Goal: Task Accomplishment & Management: Use online tool/utility

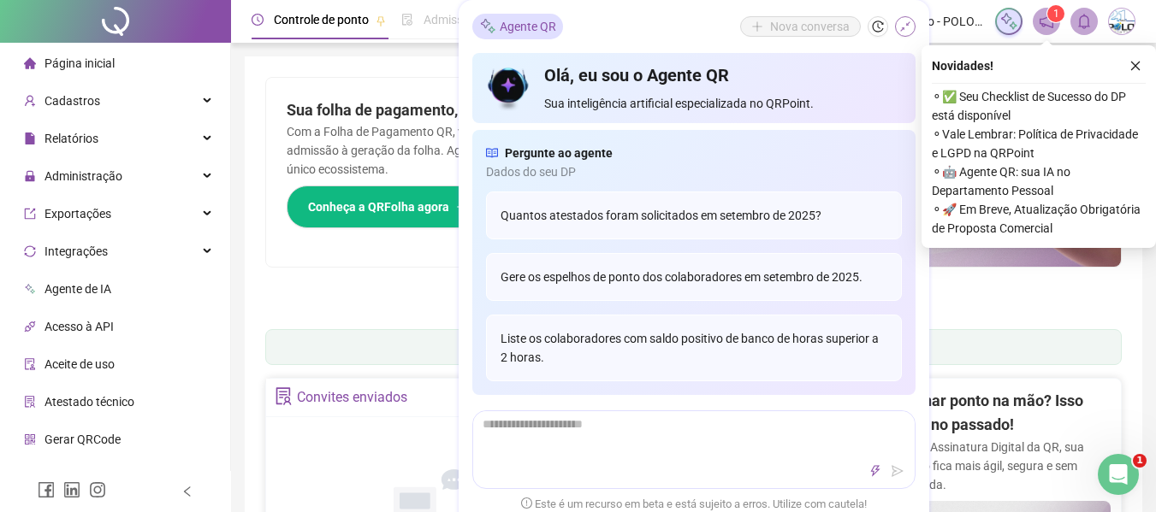
click at [908, 27] on icon "shrink" at bounding box center [905, 27] width 12 height 12
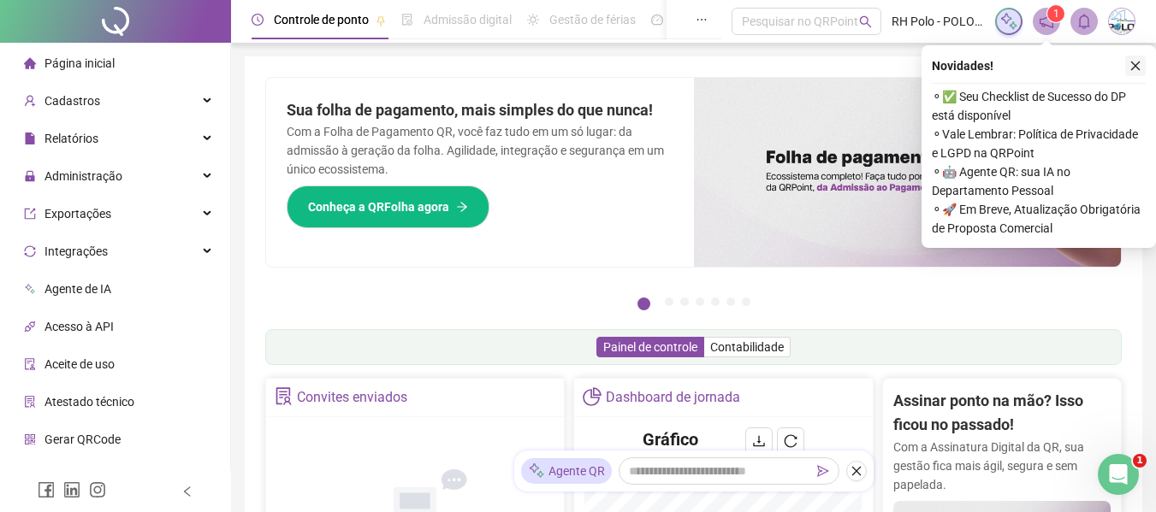
click at [1142, 56] on button "button" at bounding box center [1135, 66] width 21 height 21
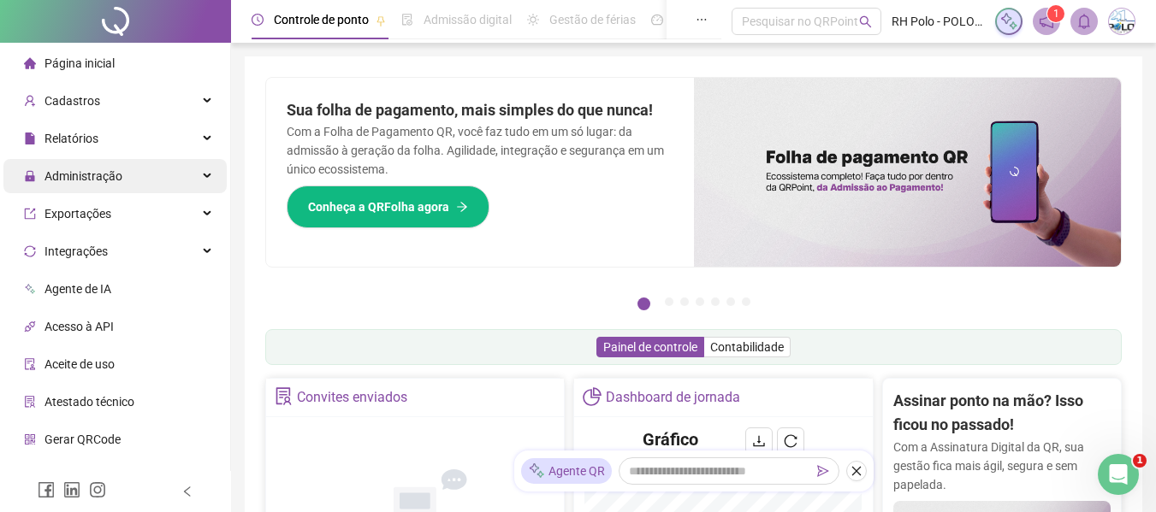
click at [119, 185] on span "Administração" at bounding box center [73, 176] width 98 height 34
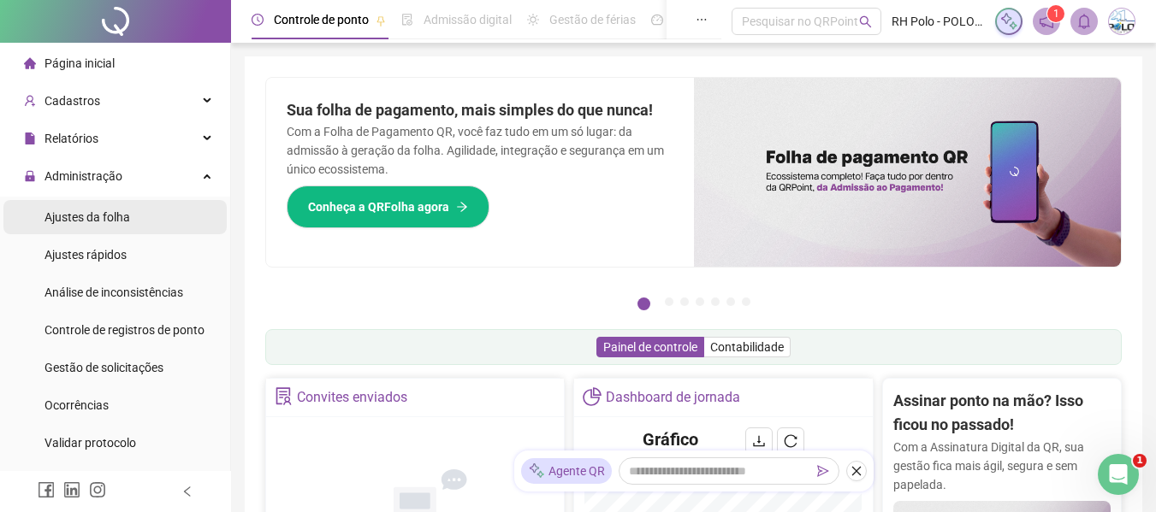
click at [97, 225] on div "Ajustes da folha" at bounding box center [87, 217] width 86 height 34
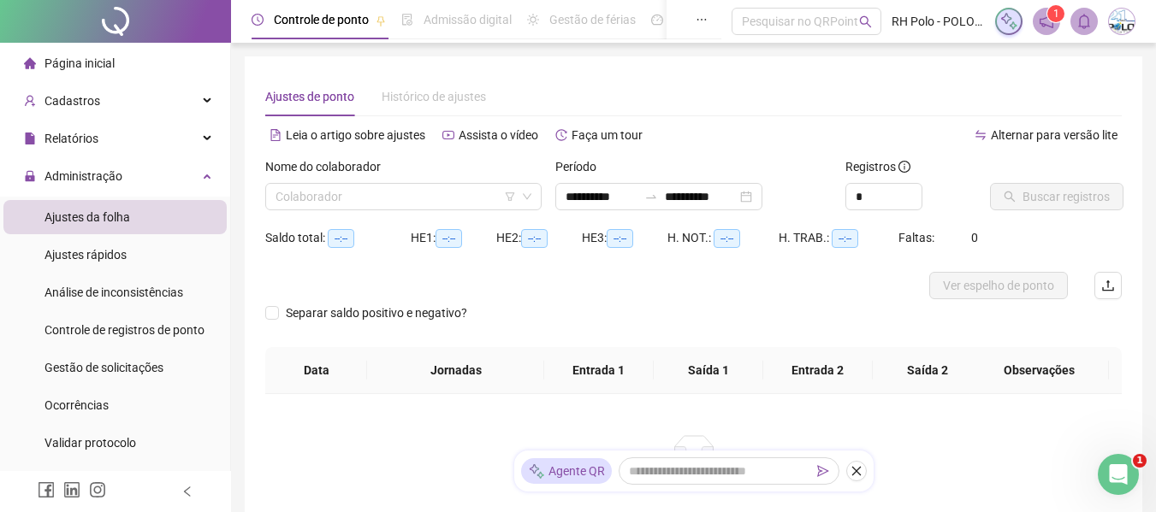
type input "**********"
click at [362, 196] on input "search" at bounding box center [395, 197] width 240 height 26
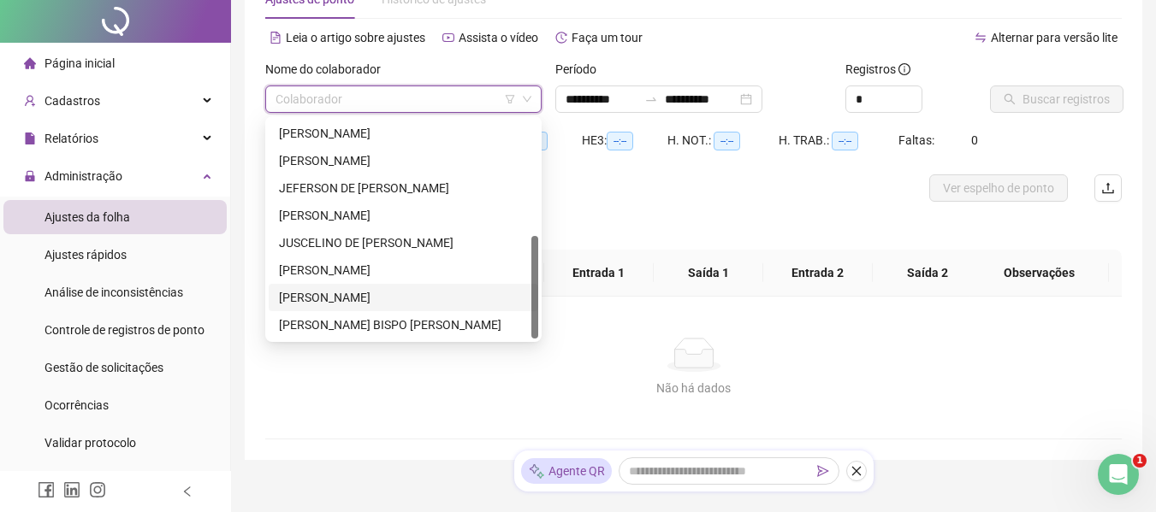
scroll to position [160, 0]
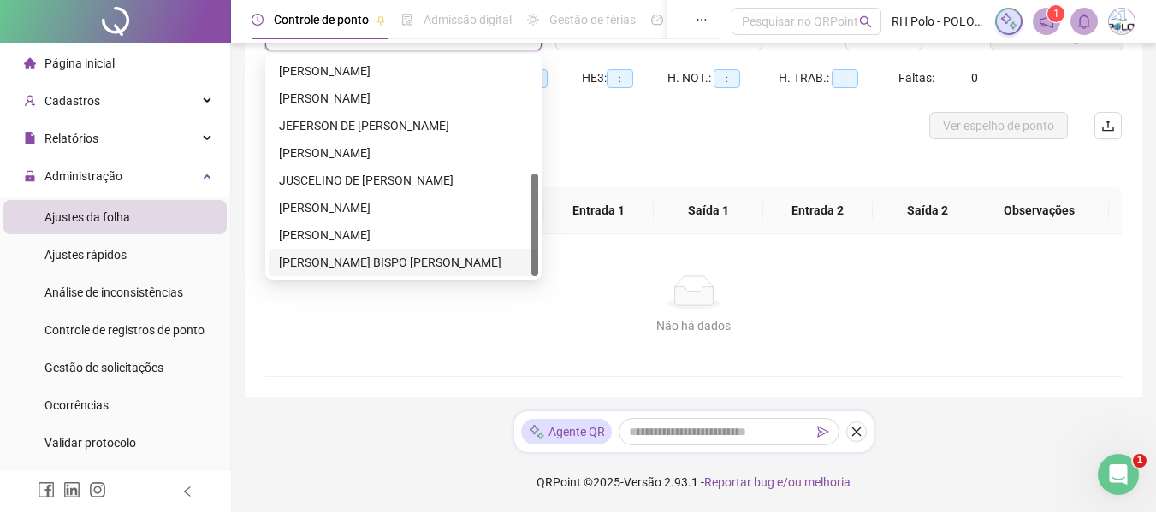
click at [304, 263] on div "[PERSON_NAME] BISPO [PERSON_NAME]" at bounding box center [403, 262] width 249 height 19
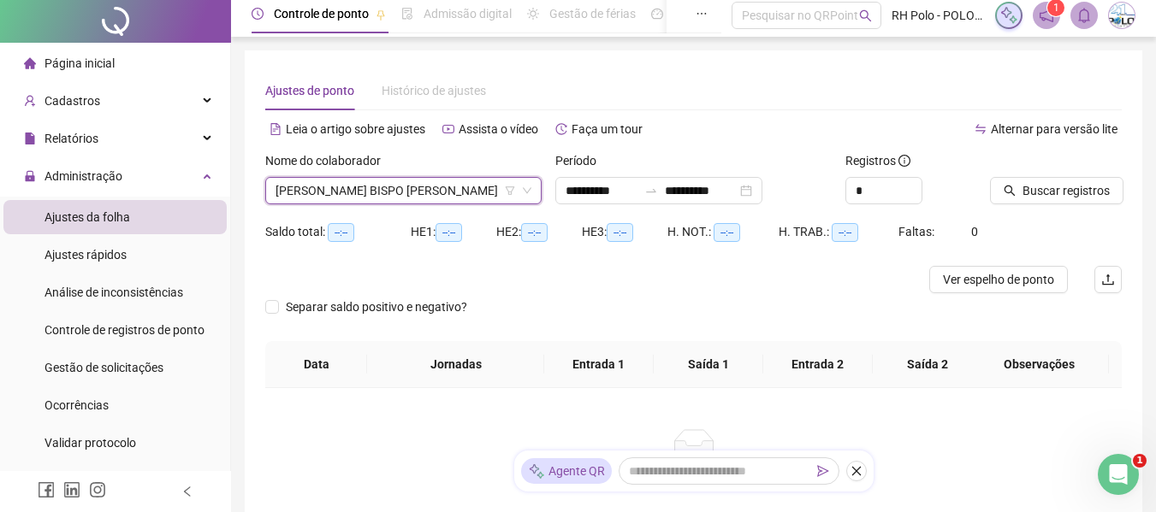
scroll to position [0, 0]
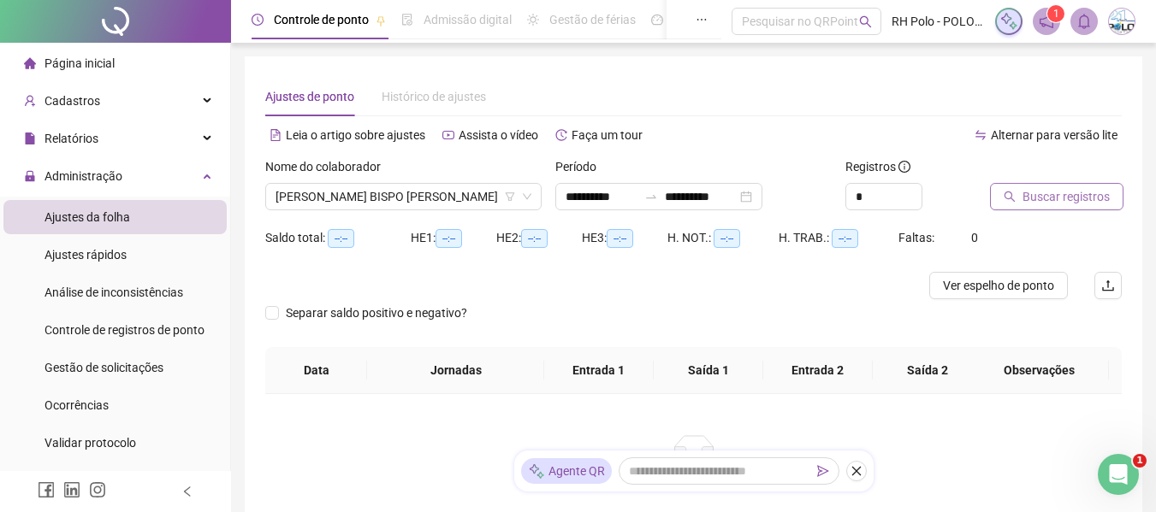
click at [1076, 200] on span "Buscar registros" at bounding box center [1065, 196] width 87 height 19
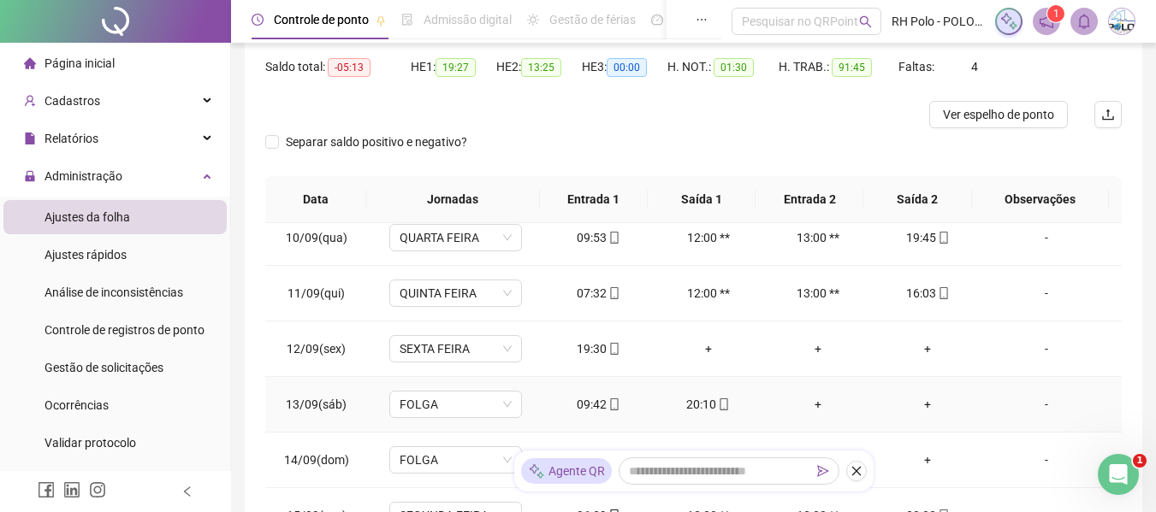
scroll to position [580, 0]
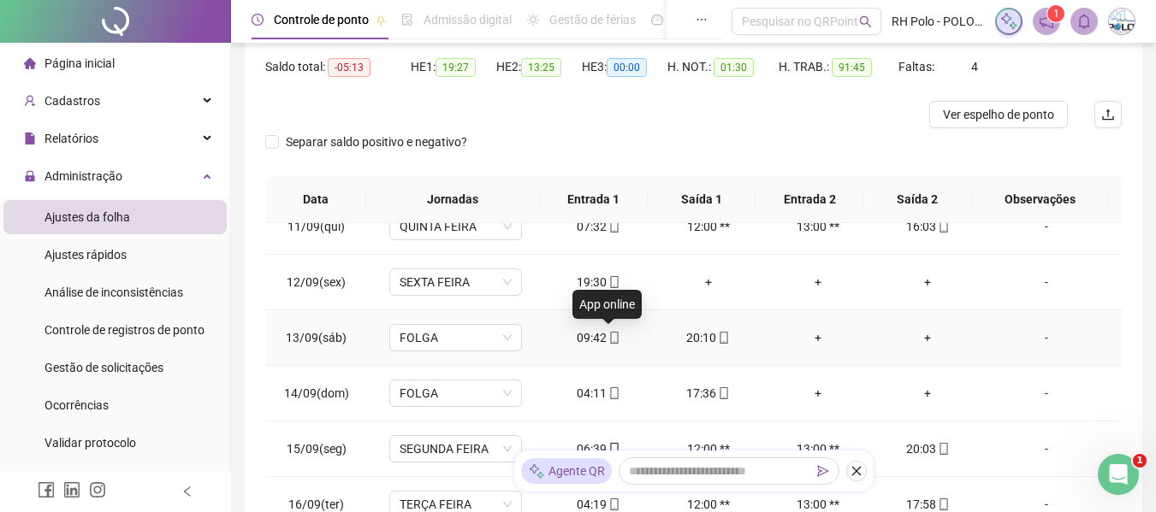
click at [608, 337] on icon "mobile" at bounding box center [614, 338] width 12 height 12
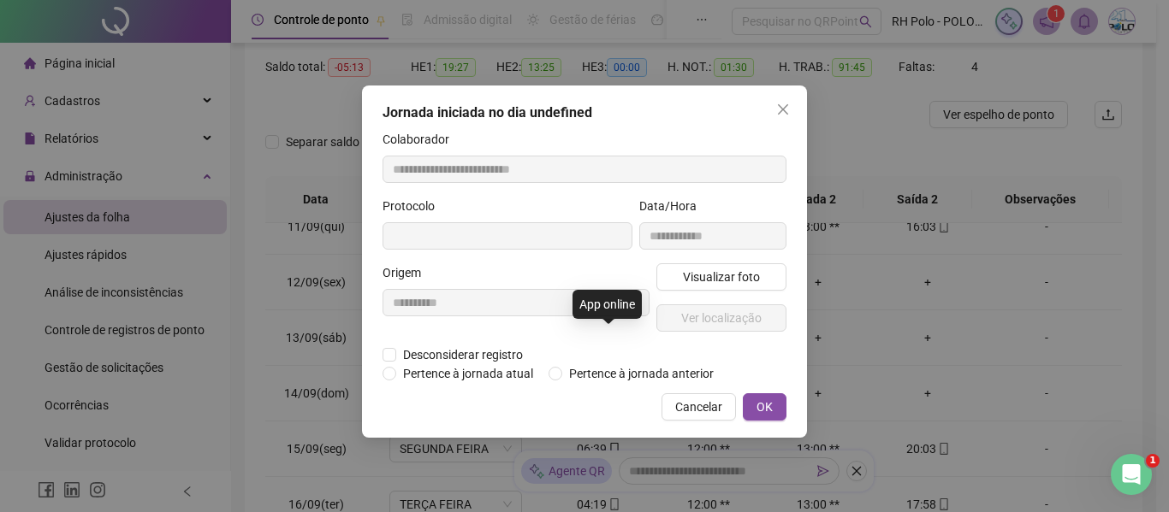
type input "**********"
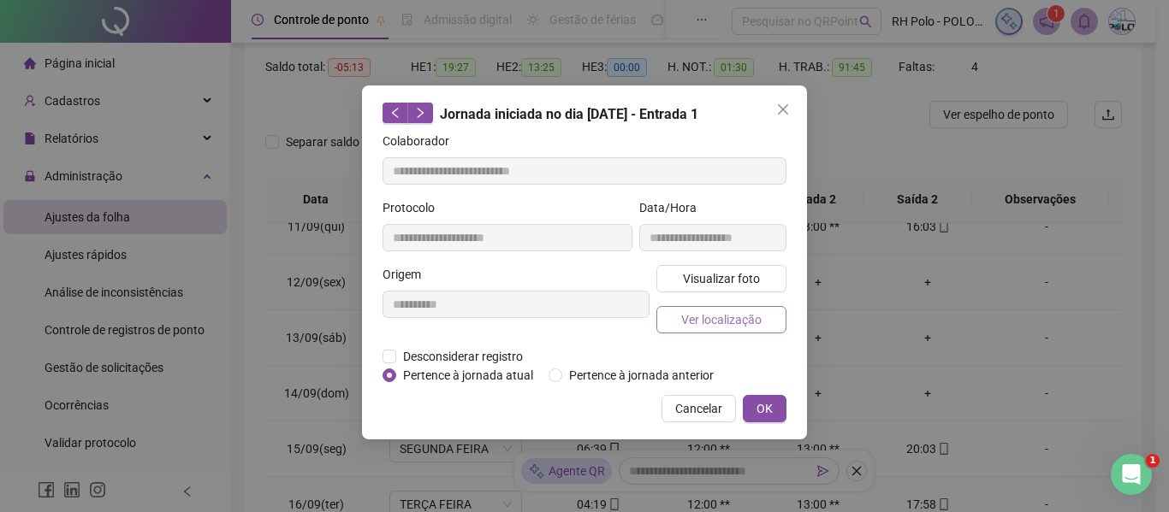
click at [718, 317] on span "Ver localização" at bounding box center [721, 320] width 80 height 19
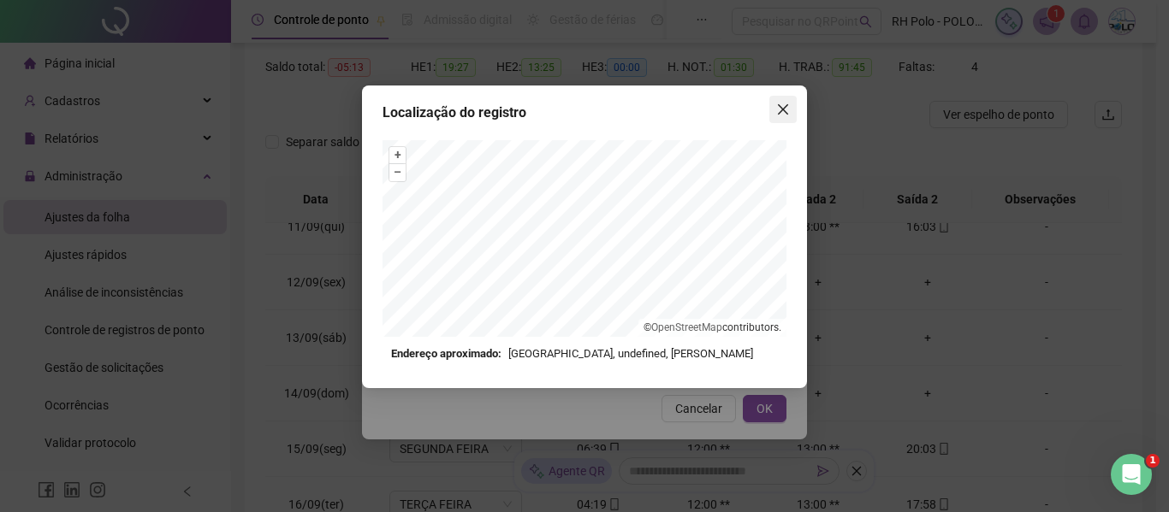
click at [789, 119] on button "Close" at bounding box center [782, 109] width 27 height 27
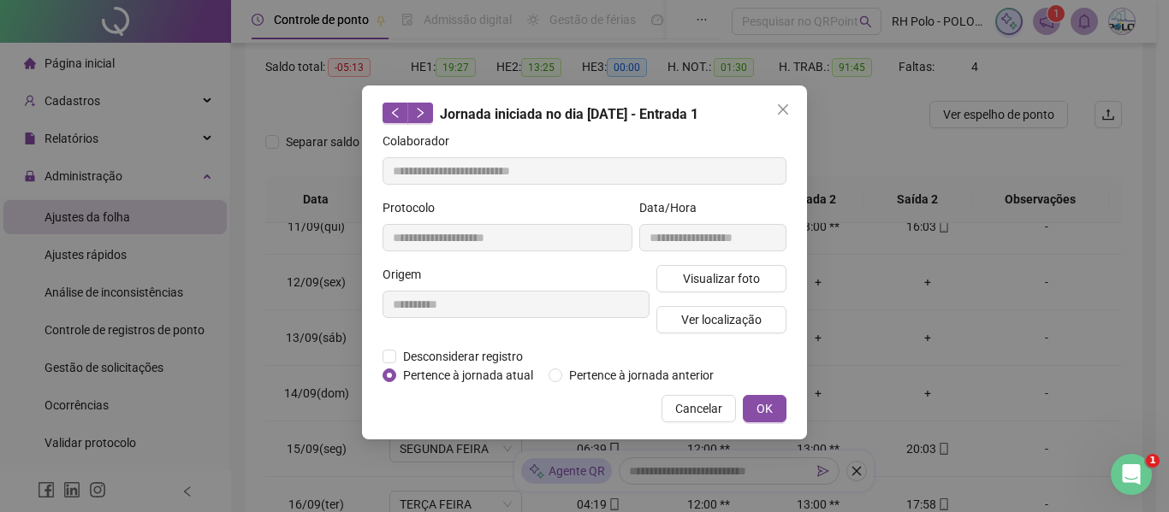
click at [785, 116] on button "Close" at bounding box center [782, 109] width 27 height 27
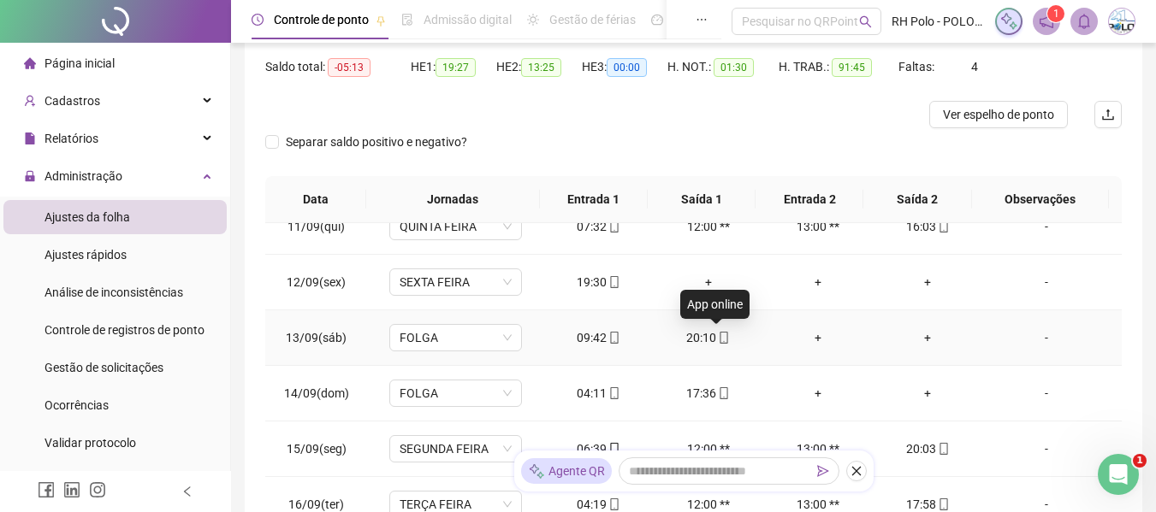
click at [718, 340] on icon "mobile" at bounding box center [724, 338] width 12 height 12
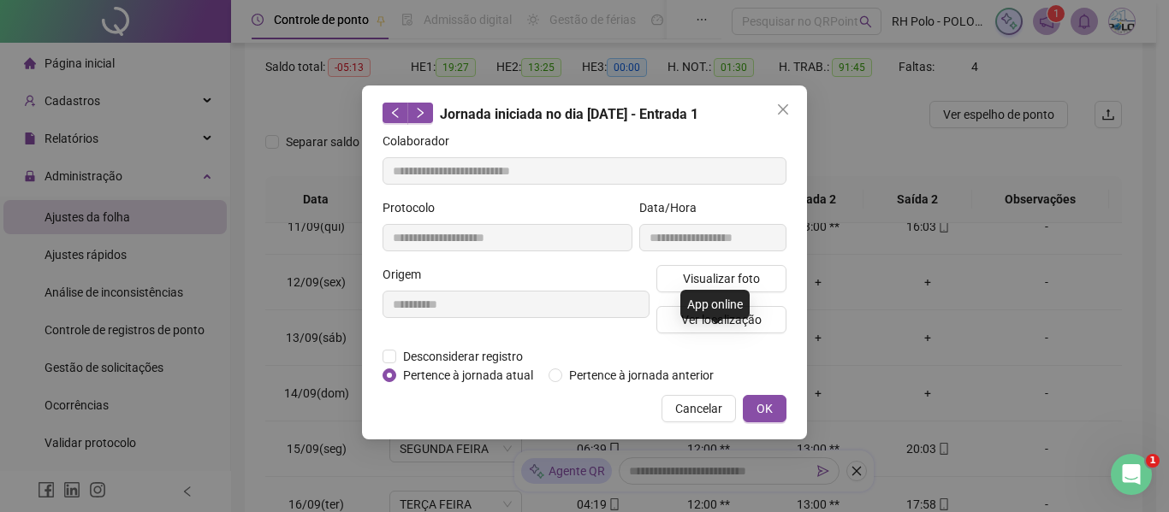
type input "**********"
click at [730, 320] on span "Ver localização" at bounding box center [721, 320] width 80 height 19
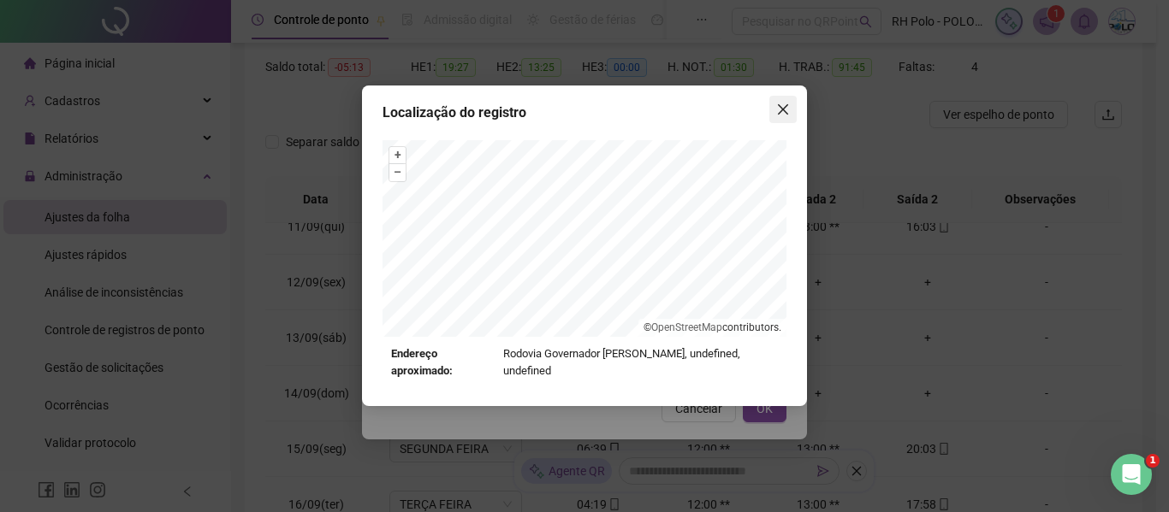
click at [787, 114] on icon "close" at bounding box center [783, 109] width 10 height 10
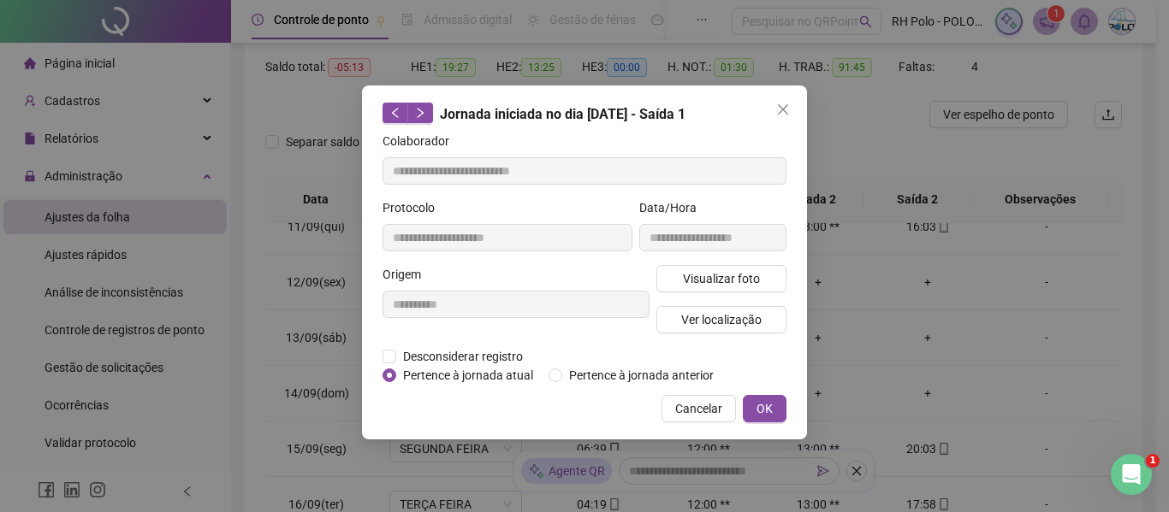
click at [785, 114] on icon "close" at bounding box center [783, 110] width 14 height 14
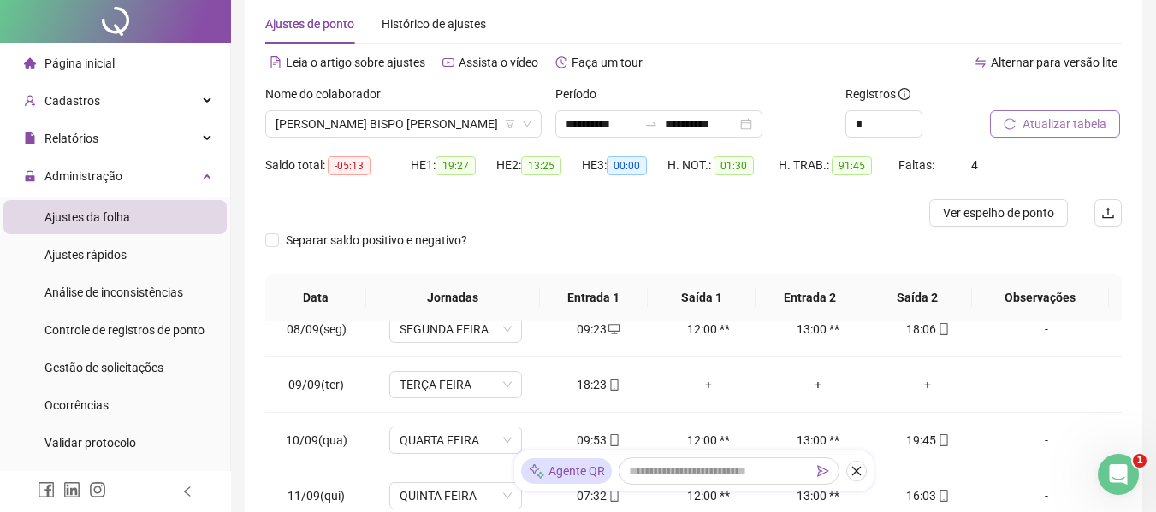
scroll to position [0, 0]
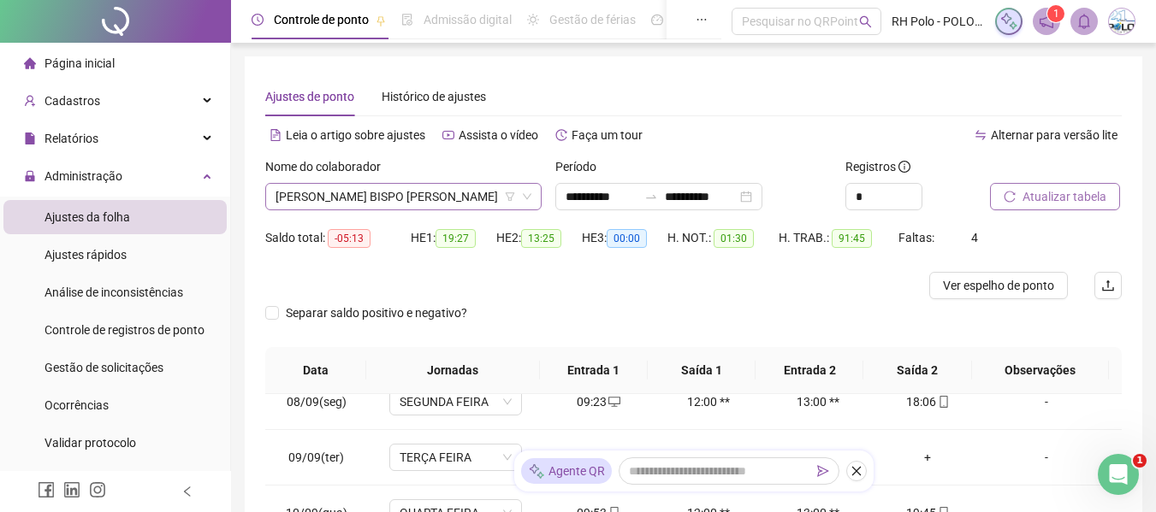
click at [417, 201] on span "[PERSON_NAME] BISPO [PERSON_NAME]" at bounding box center [403, 197] width 256 height 26
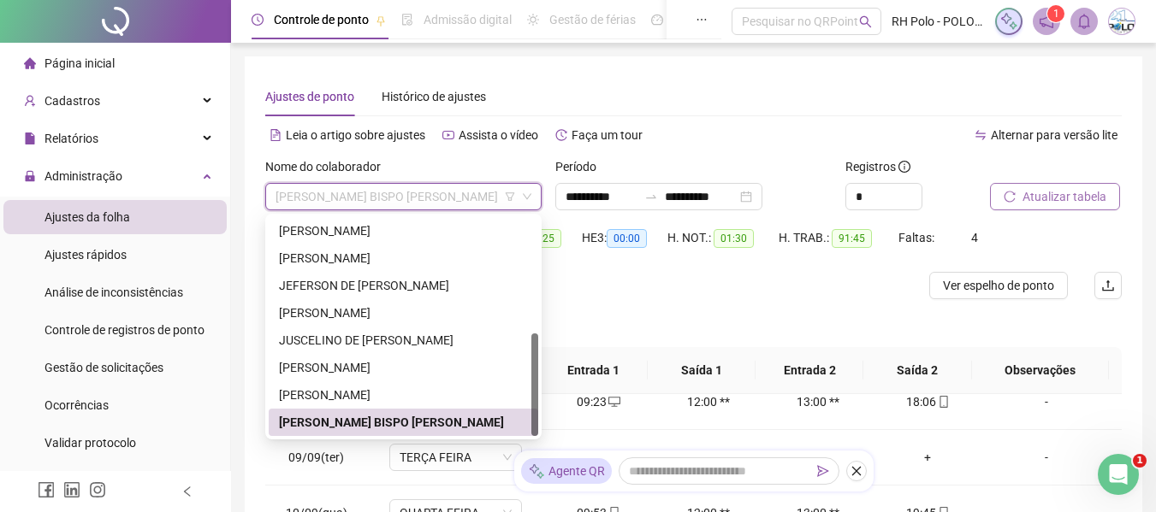
scroll to position [86, 0]
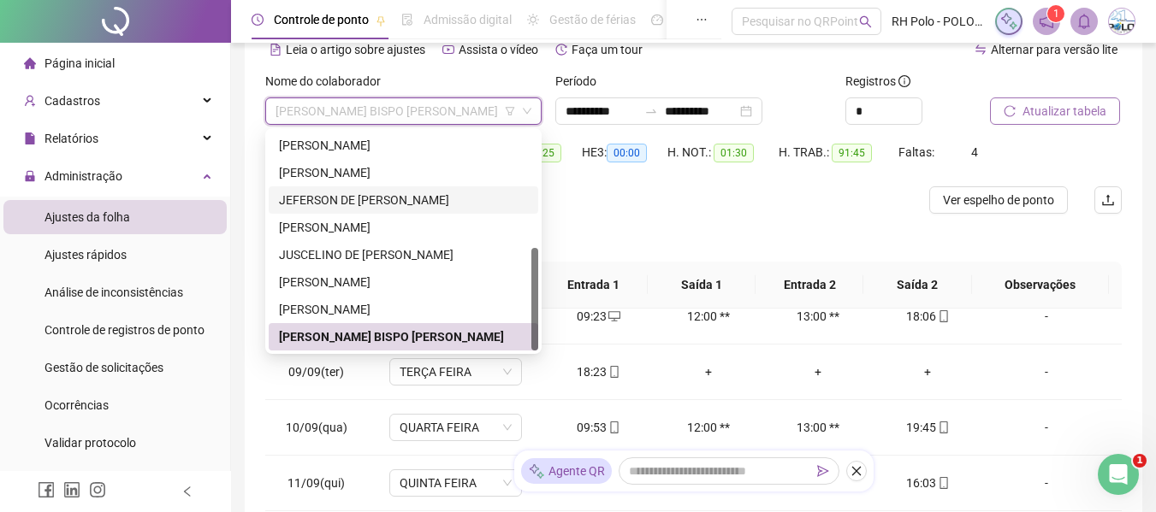
click at [339, 196] on div "JEFERSON DE [PERSON_NAME]" at bounding box center [403, 200] width 249 height 19
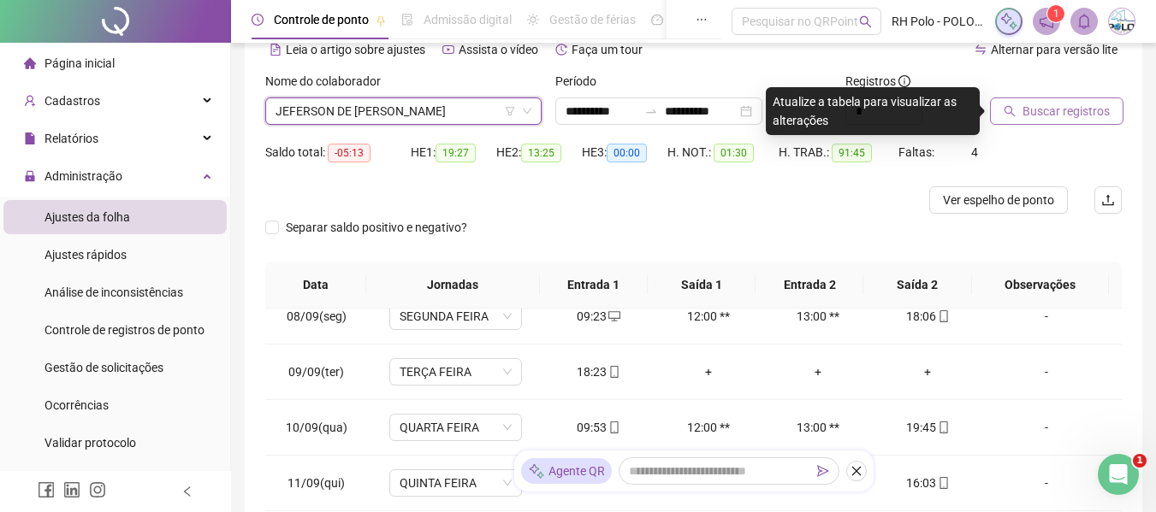
click at [1027, 107] on span "Buscar registros" at bounding box center [1065, 111] width 87 height 19
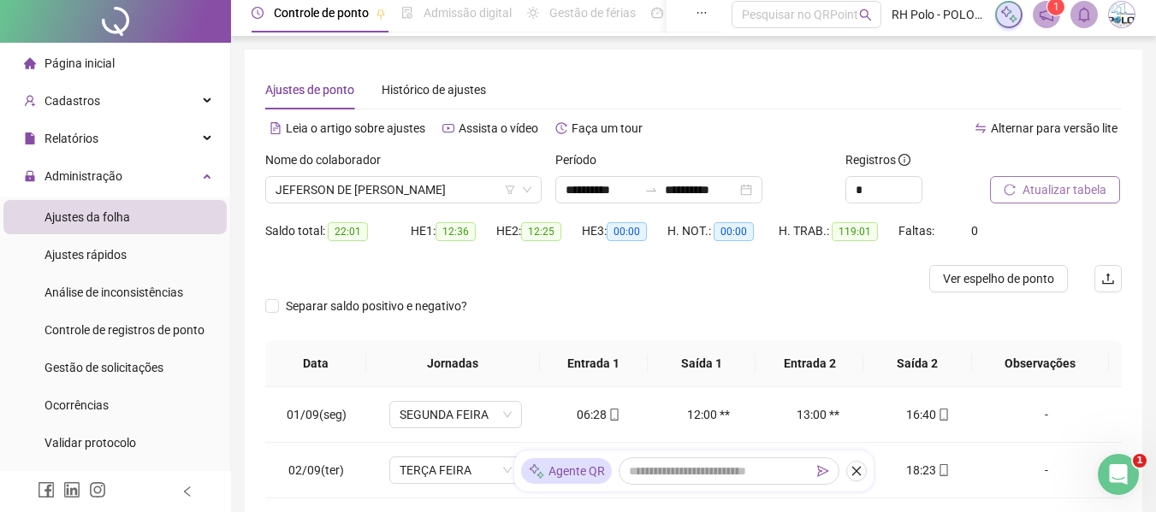
scroll to position [0, 0]
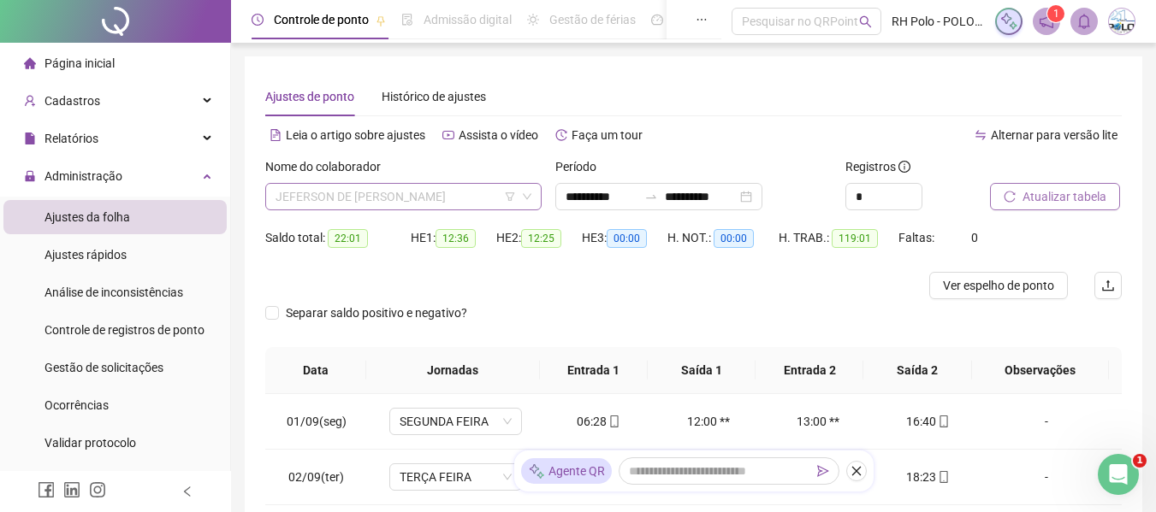
click at [352, 199] on span "JEFERSON DE [PERSON_NAME]" at bounding box center [403, 197] width 256 height 26
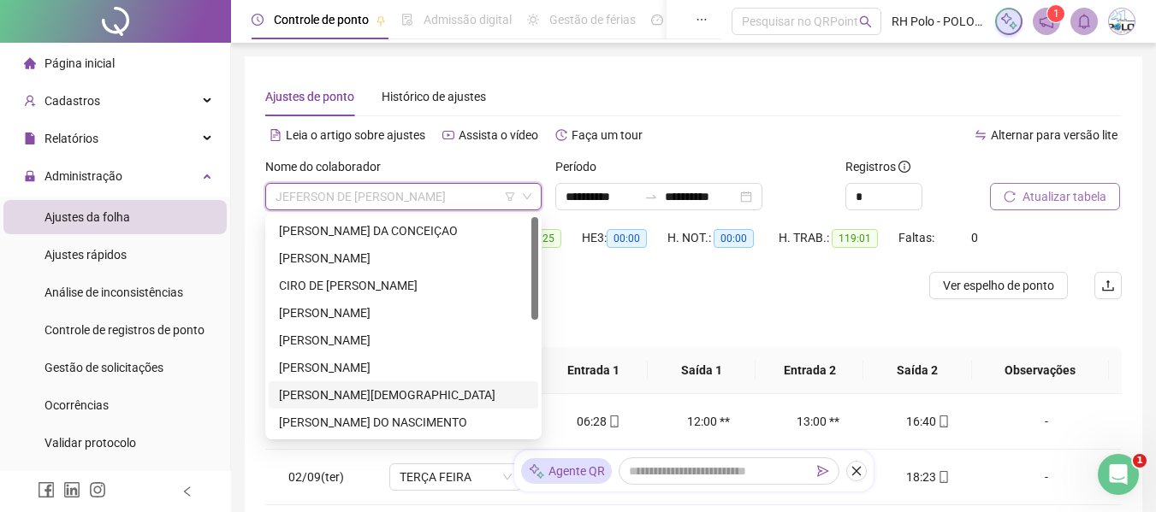
click at [341, 398] on div "[PERSON_NAME][DEMOGRAPHIC_DATA]" at bounding box center [403, 395] width 249 height 19
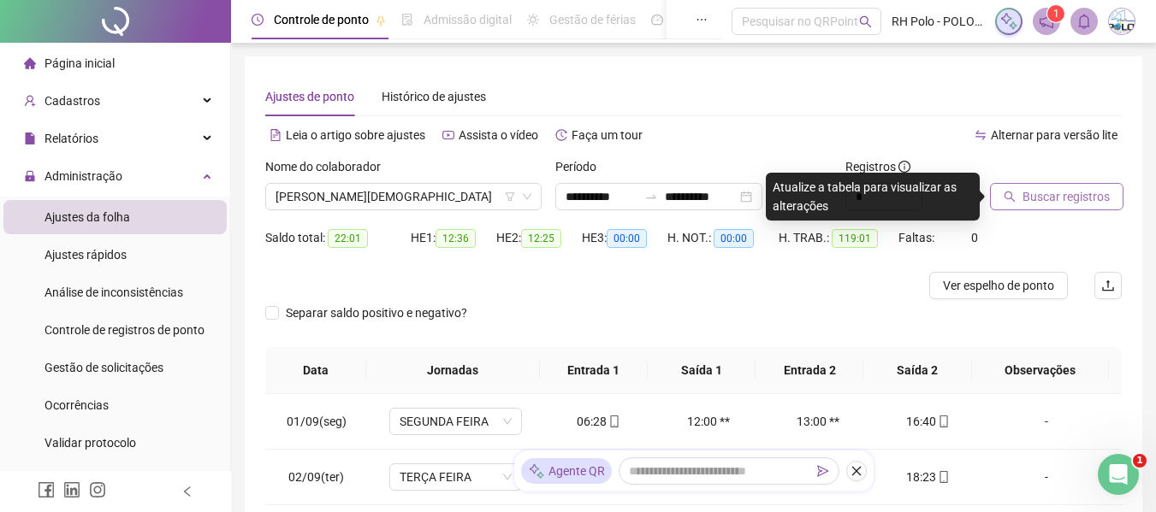
click at [1003, 193] on button "Buscar registros" at bounding box center [1056, 196] width 133 height 27
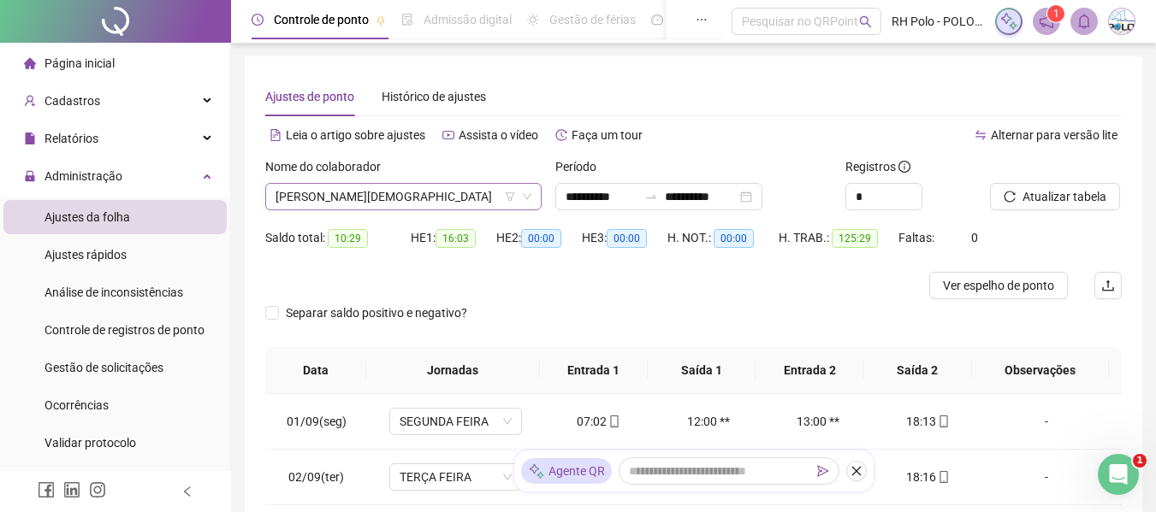
click at [346, 198] on span "[PERSON_NAME][DEMOGRAPHIC_DATA]" at bounding box center [403, 197] width 256 height 26
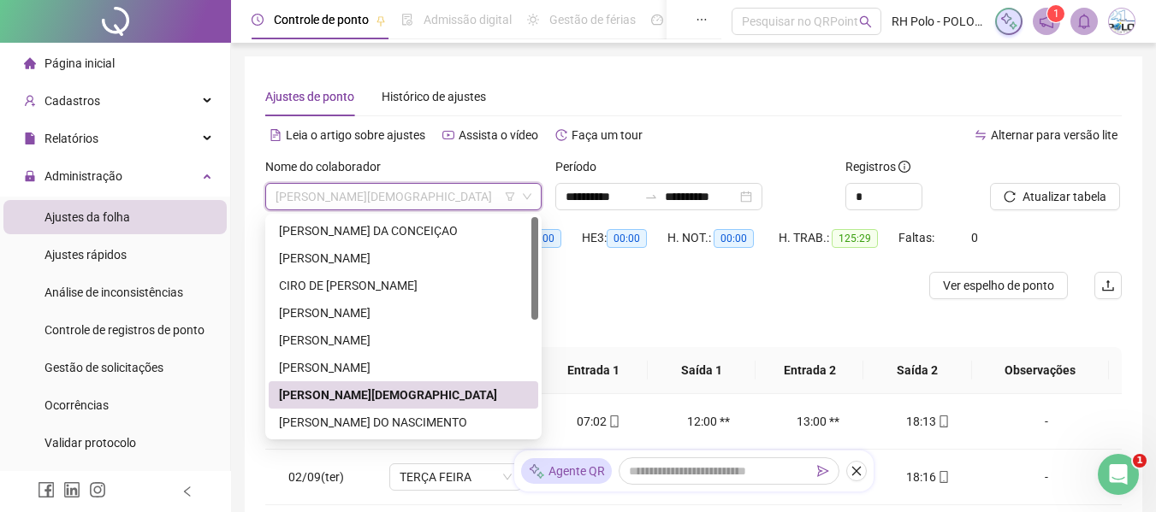
click at [346, 198] on span "[PERSON_NAME][DEMOGRAPHIC_DATA]" at bounding box center [403, 197] width 256 height 26
drag, startPoint x: 274, startPoint y: 198, endPoint x: 398, endPoint y: 196, distance: 124.1
click at [398, 196] on div "[PERSON_NAME][DEMOGRAPHIC_DATA]" at bounding box center [403, 196] width 276 height 27
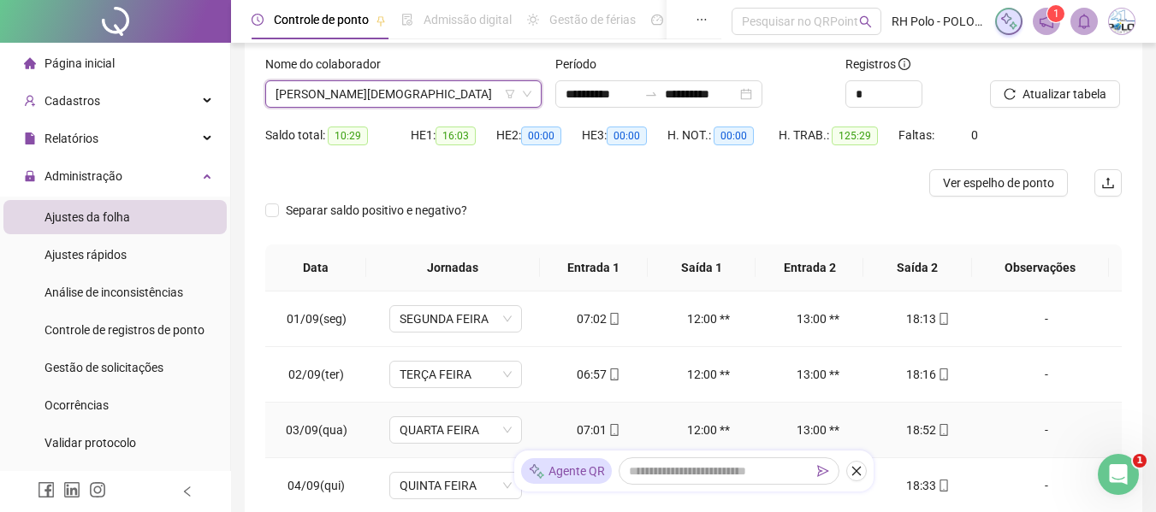
scroll to position [40, 0]
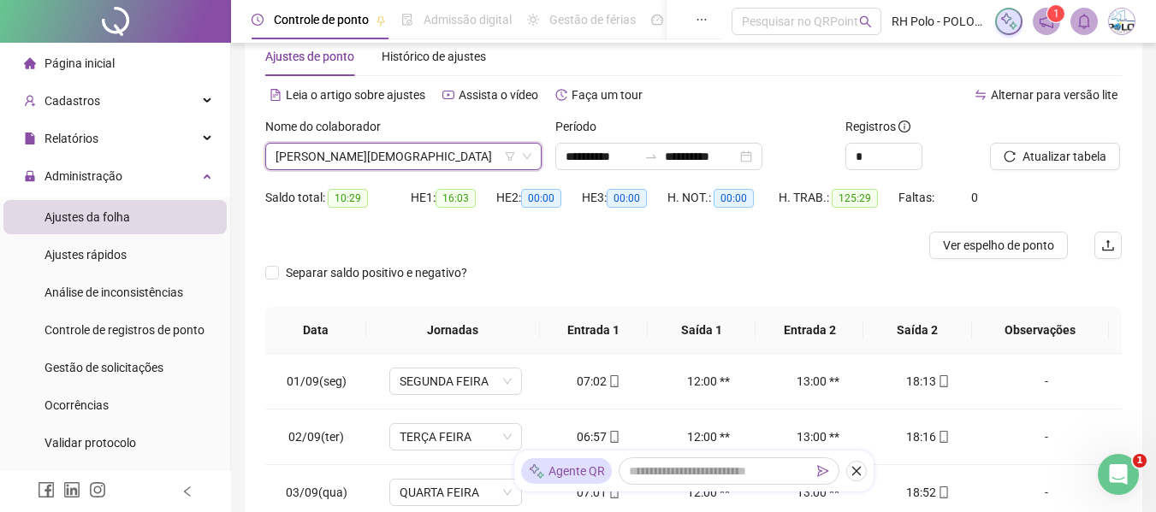
click at [347, 145] on span "[PERSON_NAME][DEMOGRAPHIC_DATA]" at bounding box center [403, 157] width 256 height 26
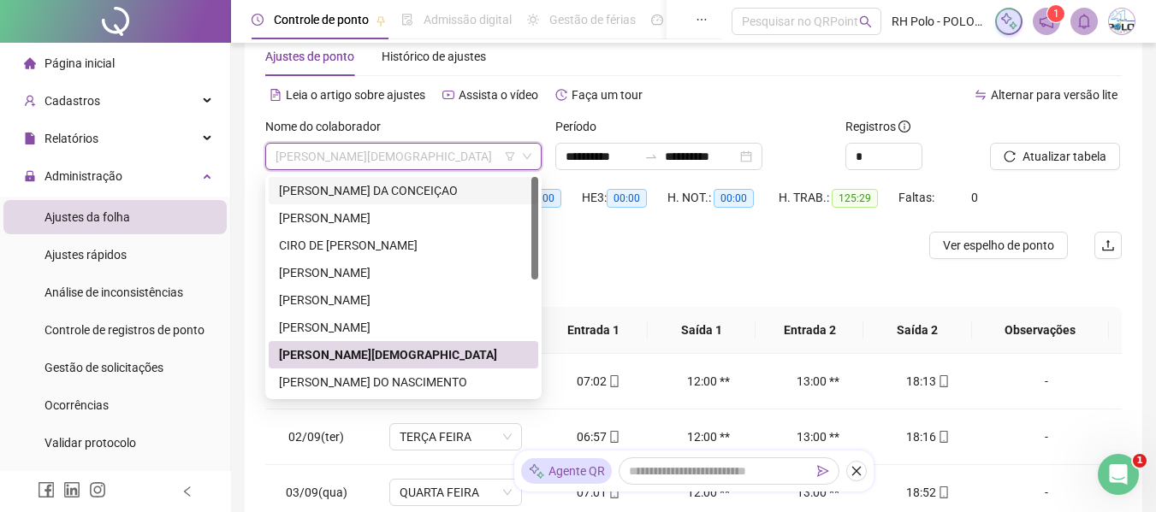
click at [598, 271] on div "Separar saldo positivo e negativo?" at bounding box center [693, 283] width 856 height 48
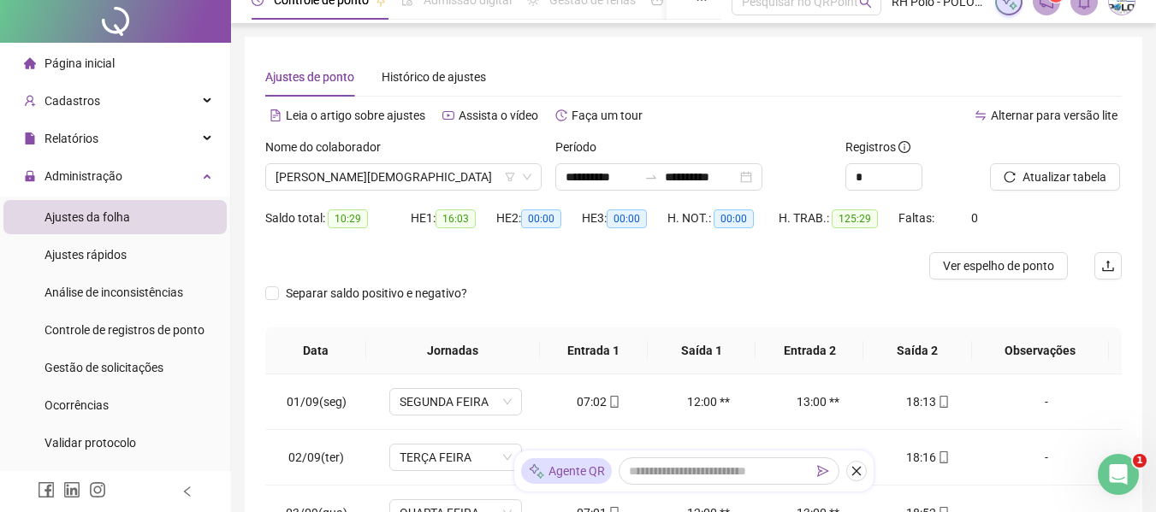
scroll to position [0, 0]
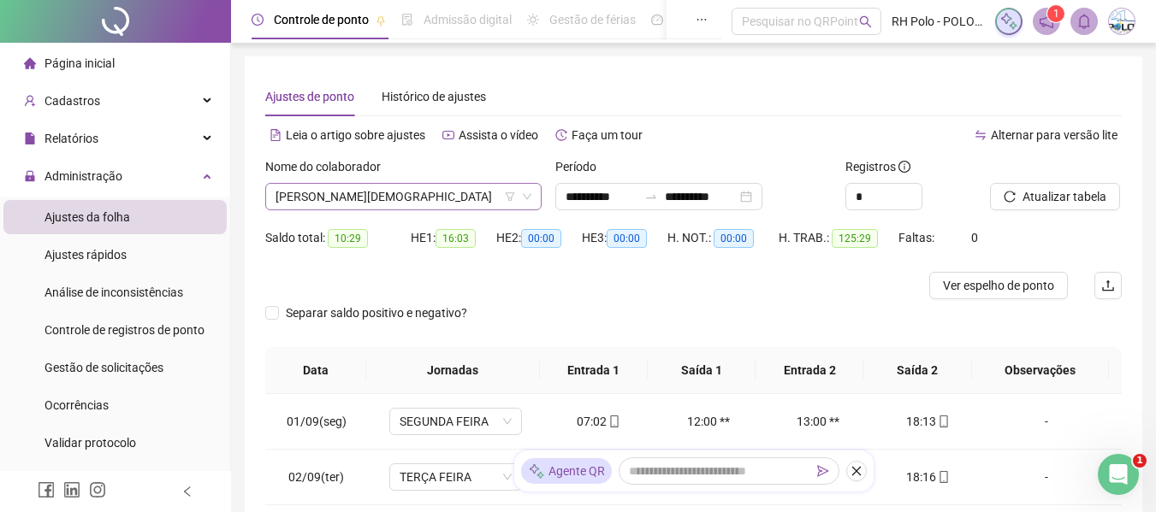
click at [342, 204] on span "[PERSON_NAME][DEMOGRAPHIC_DATA]" at bounding box center [403, 197] width 256 height 26
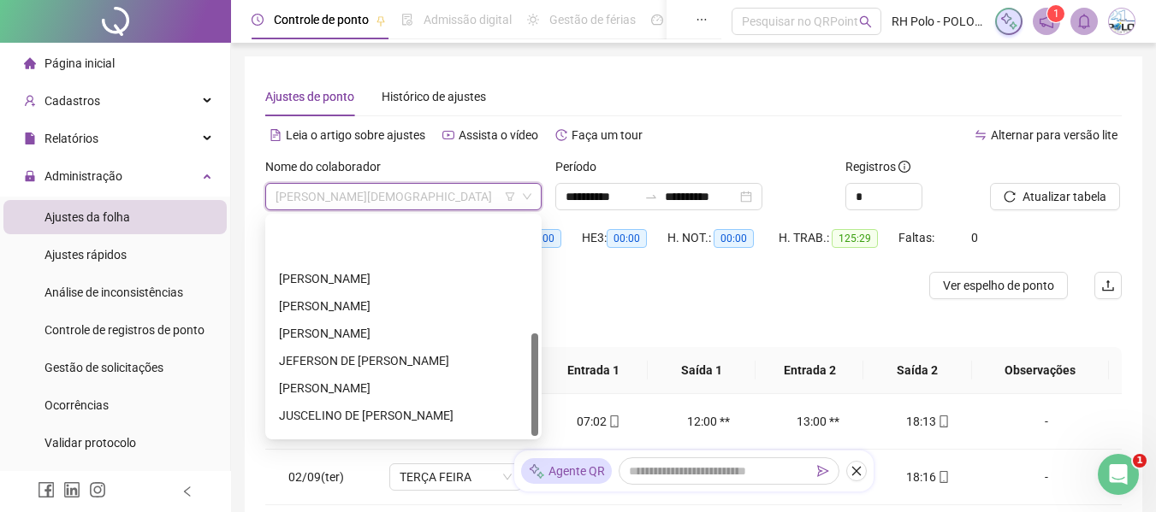
scroll to position [246, 0]
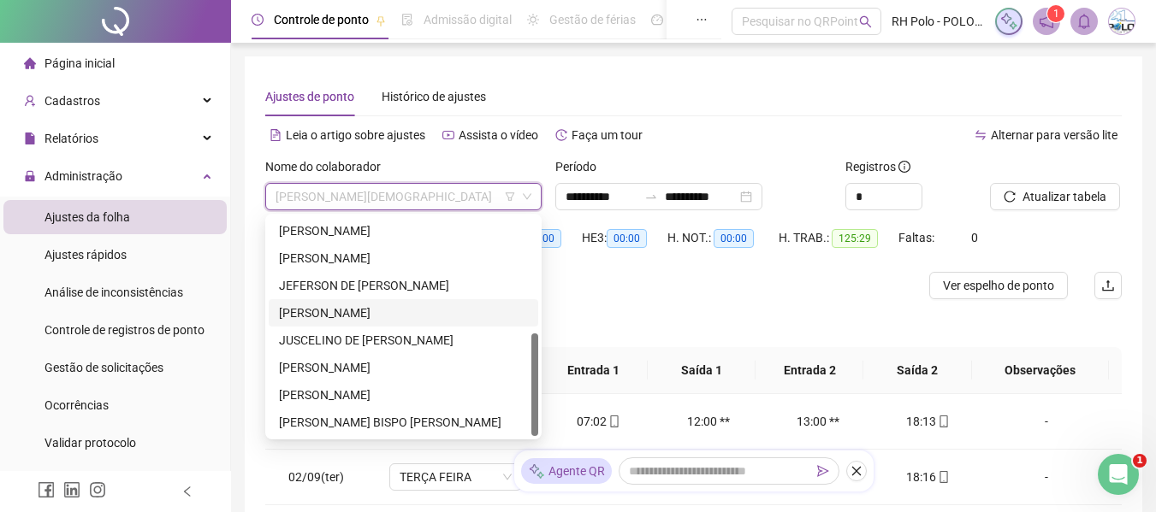
click at [329, 313] on div "[PERSON_NAME]" at bounding box center [403, 313] width 249 height 19
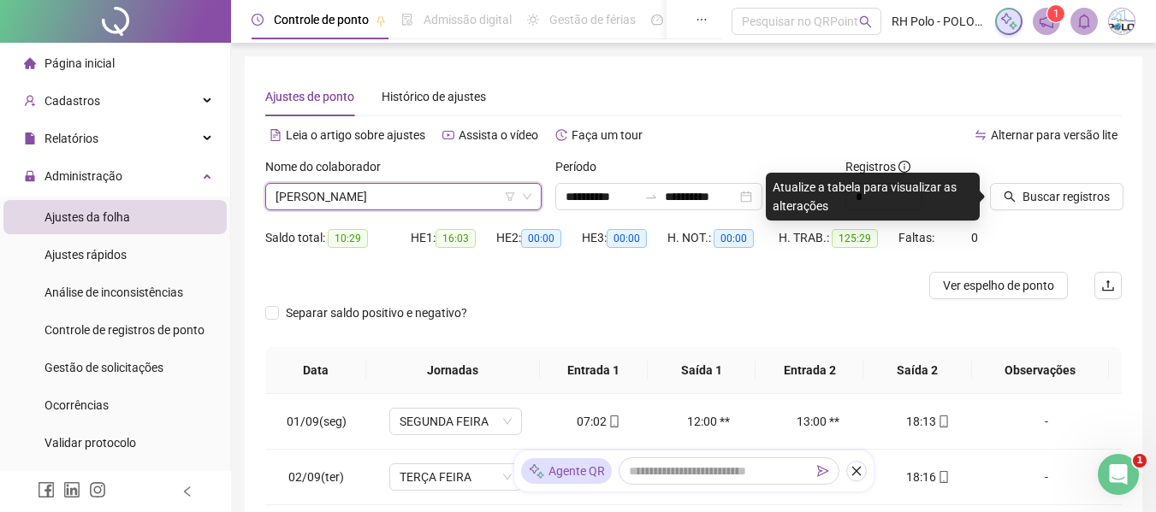
click at [352, 193] on span "[PERSON_NAME]" at bounding box center [403, 197] width 256 height 26
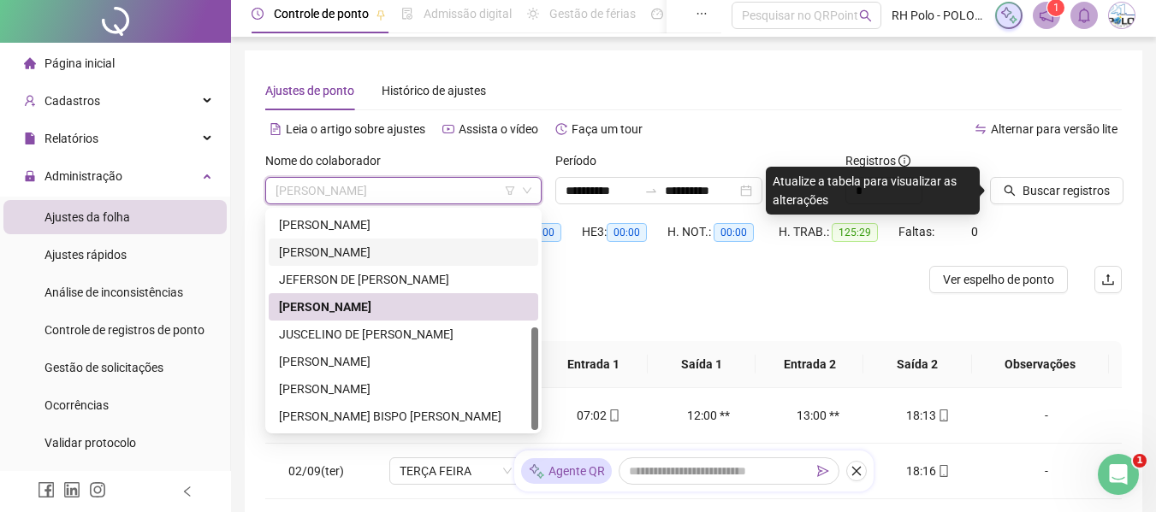
scroll to position [86, 0]
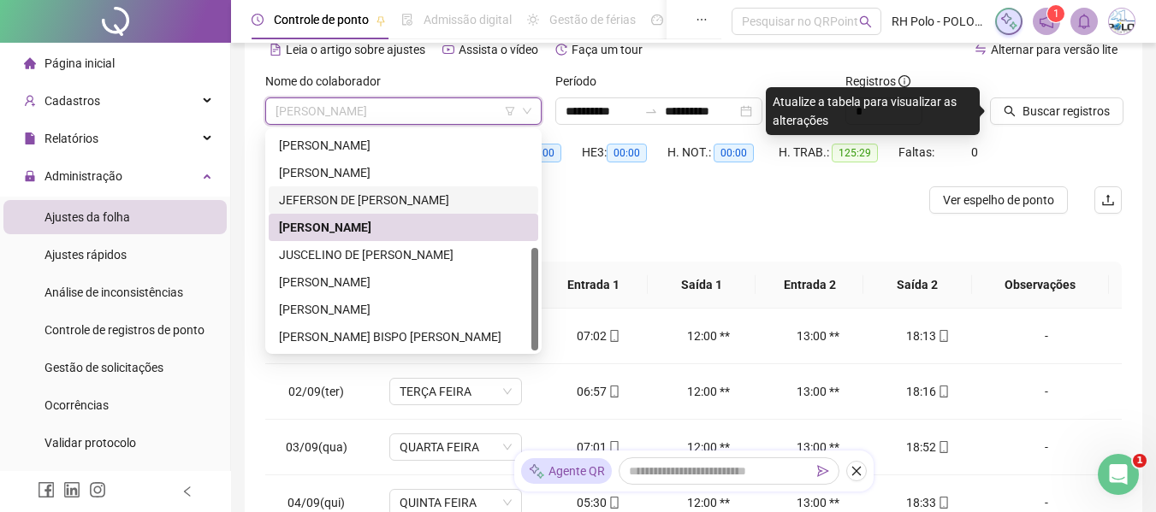
click at [329, 190] on div "JEFERSON DE [PERSON_NAME]" at bounding box center [403, 200] width 269 height 27
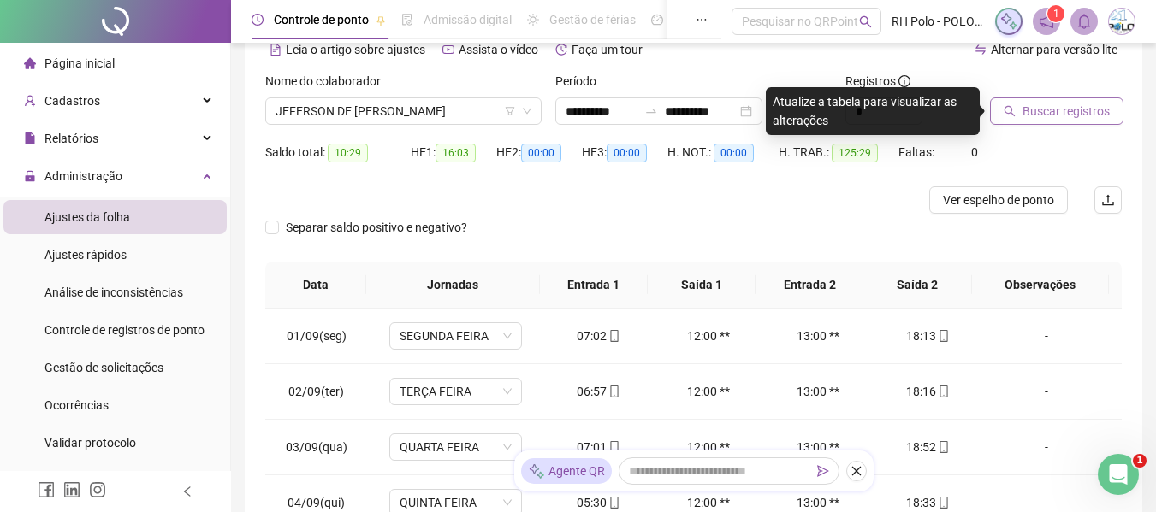
click at [1080, 113] on span "Buscar registros" at bounding box center [1065, 111] width 87 height 19
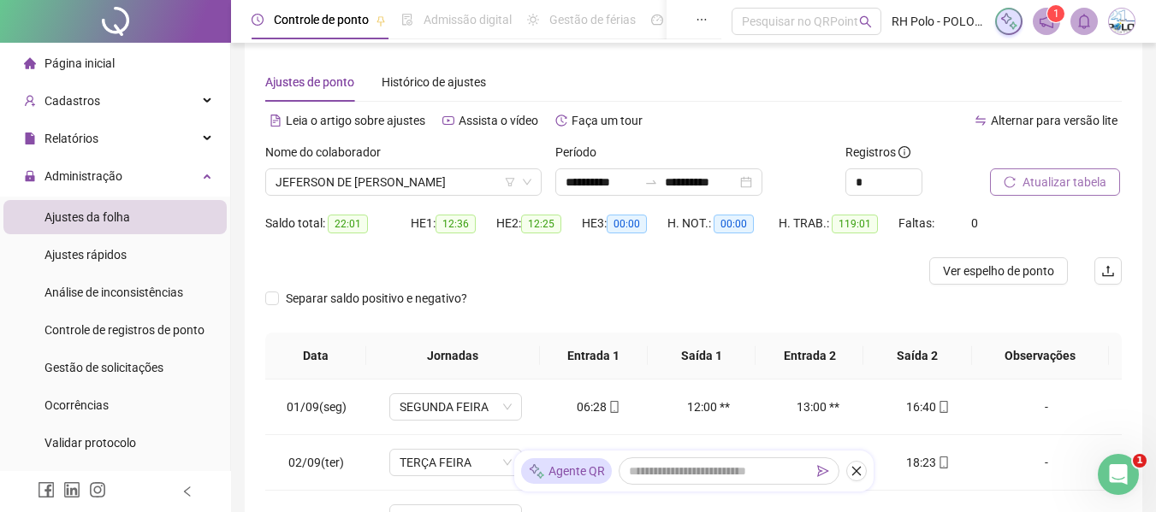
scroll to position [0, 0]
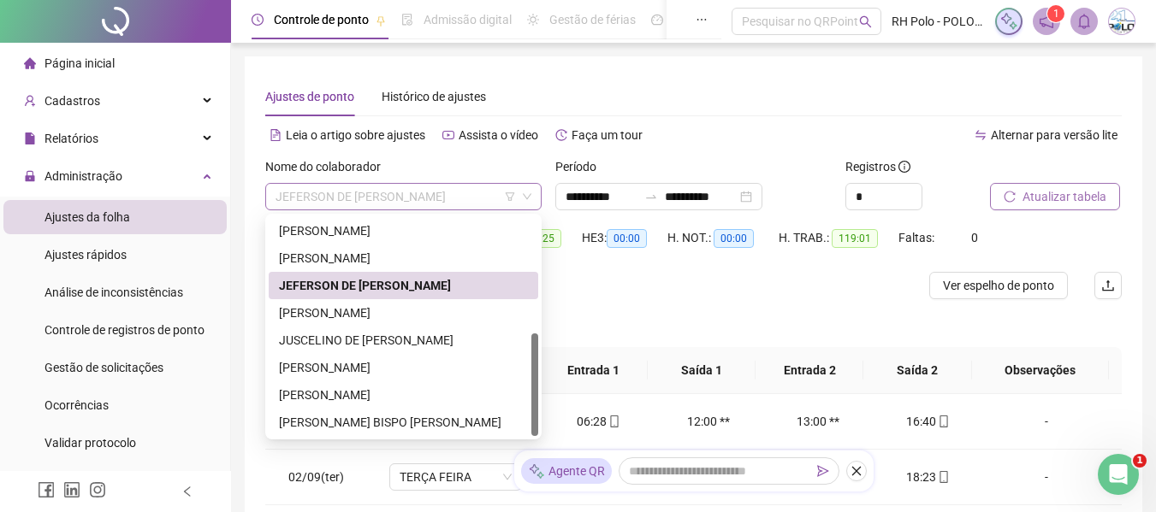
click at [456, 203] on span "JEFERSON DE [PERSON_NAME]" at bounding box center [403, 197] width 256 height 26
click at [367, 228] on div "[PERSON_NAME]" at bounding box center [403, 231] width 249 height 19
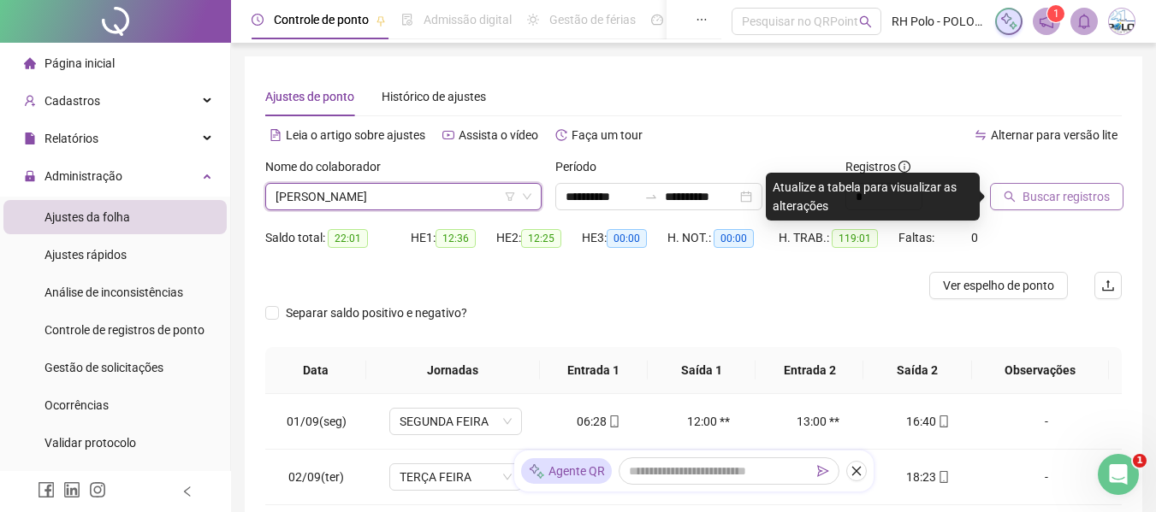
click at [1016, 198] on icon "search" at bounding box center [1010, 197] width 12 height 12
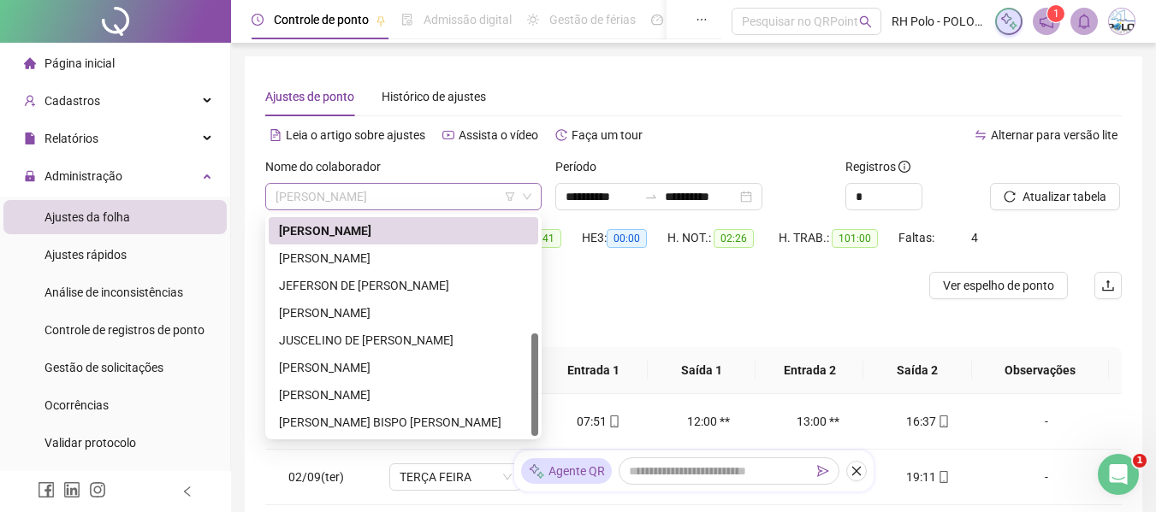
click at [406, 202] on span "[PERSON_NAME]" at bounding box center [403, 197] width 256 height 26
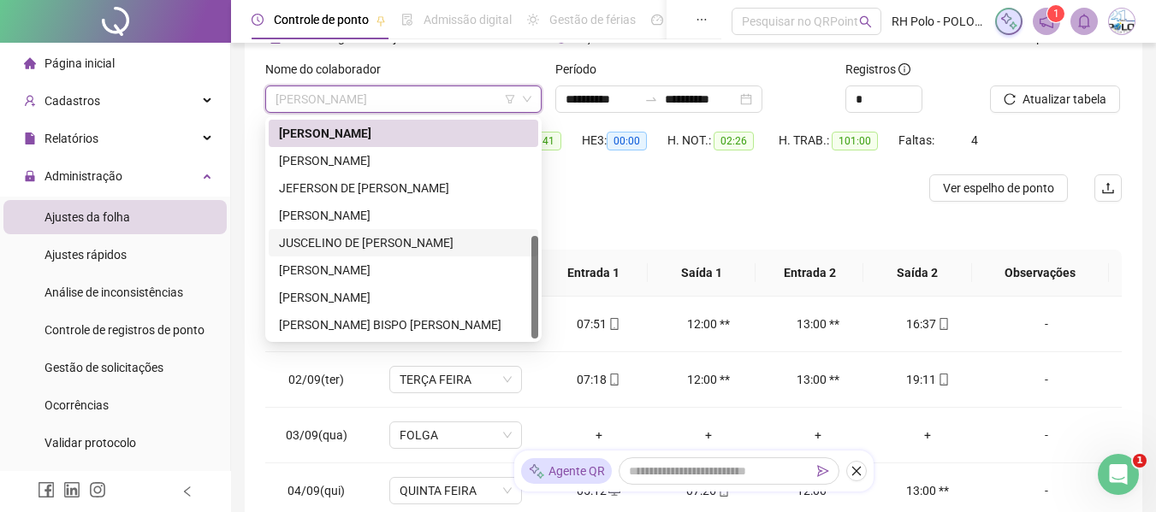
scroll to position [86, 0]
